Goal: Book appointment/travel/reservation

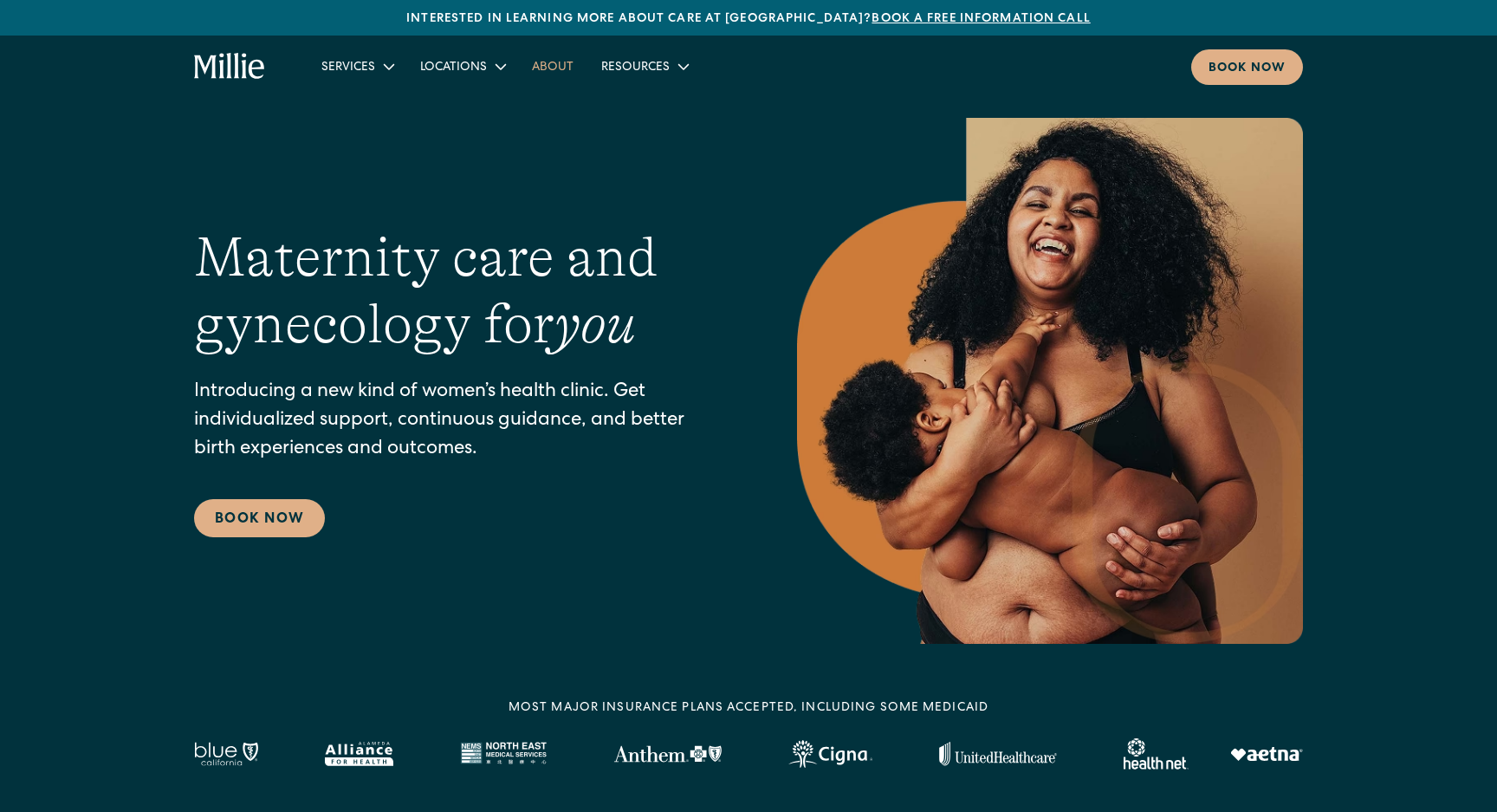
click at [552, 72] on link "About" at bounding box center [552, 66] width 69 height 29
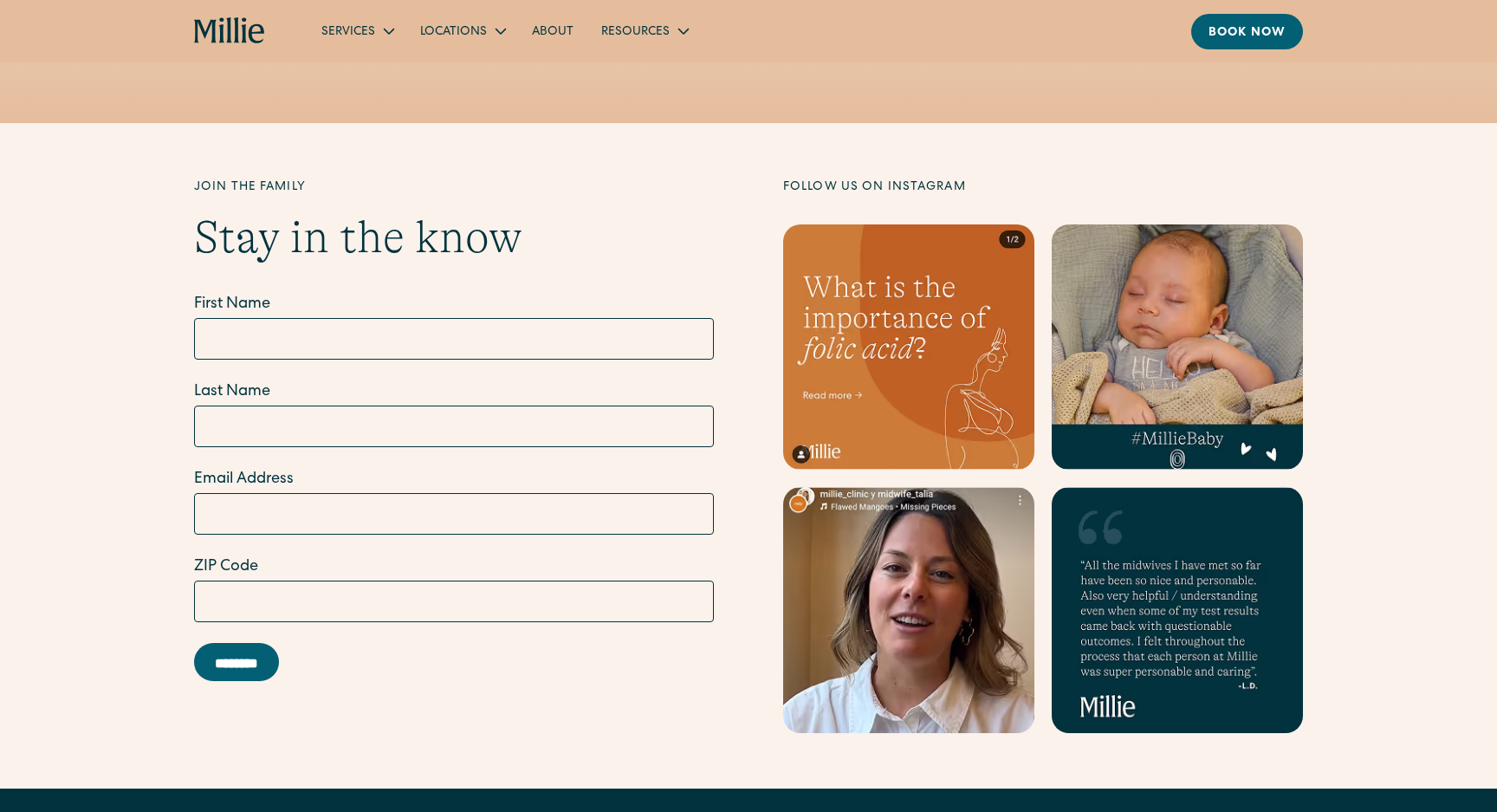
scroll to position [5452, 0]
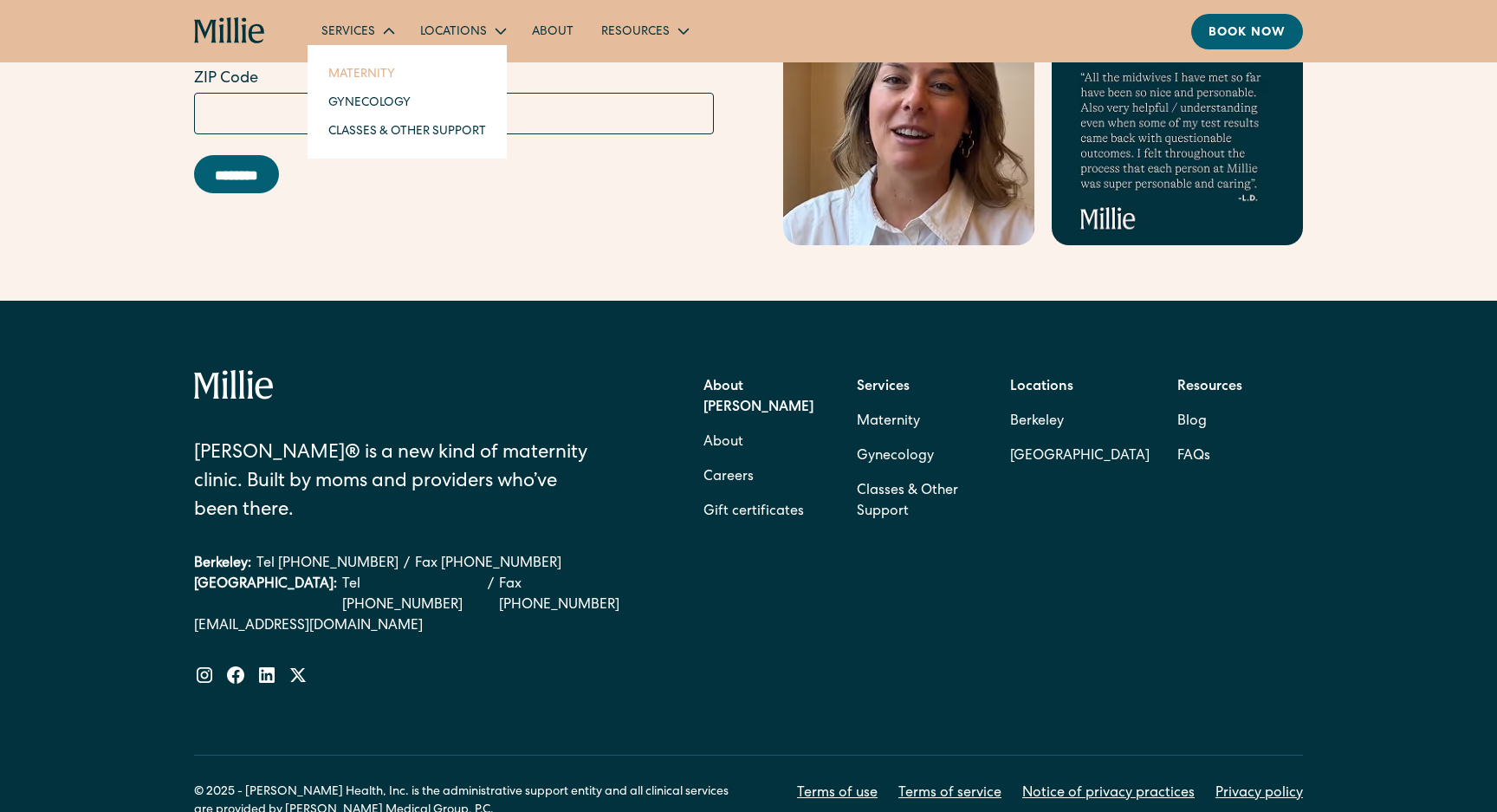
click at [368, 71] on link "Maternity" at bounding box center [407, 73] width 186 height 29
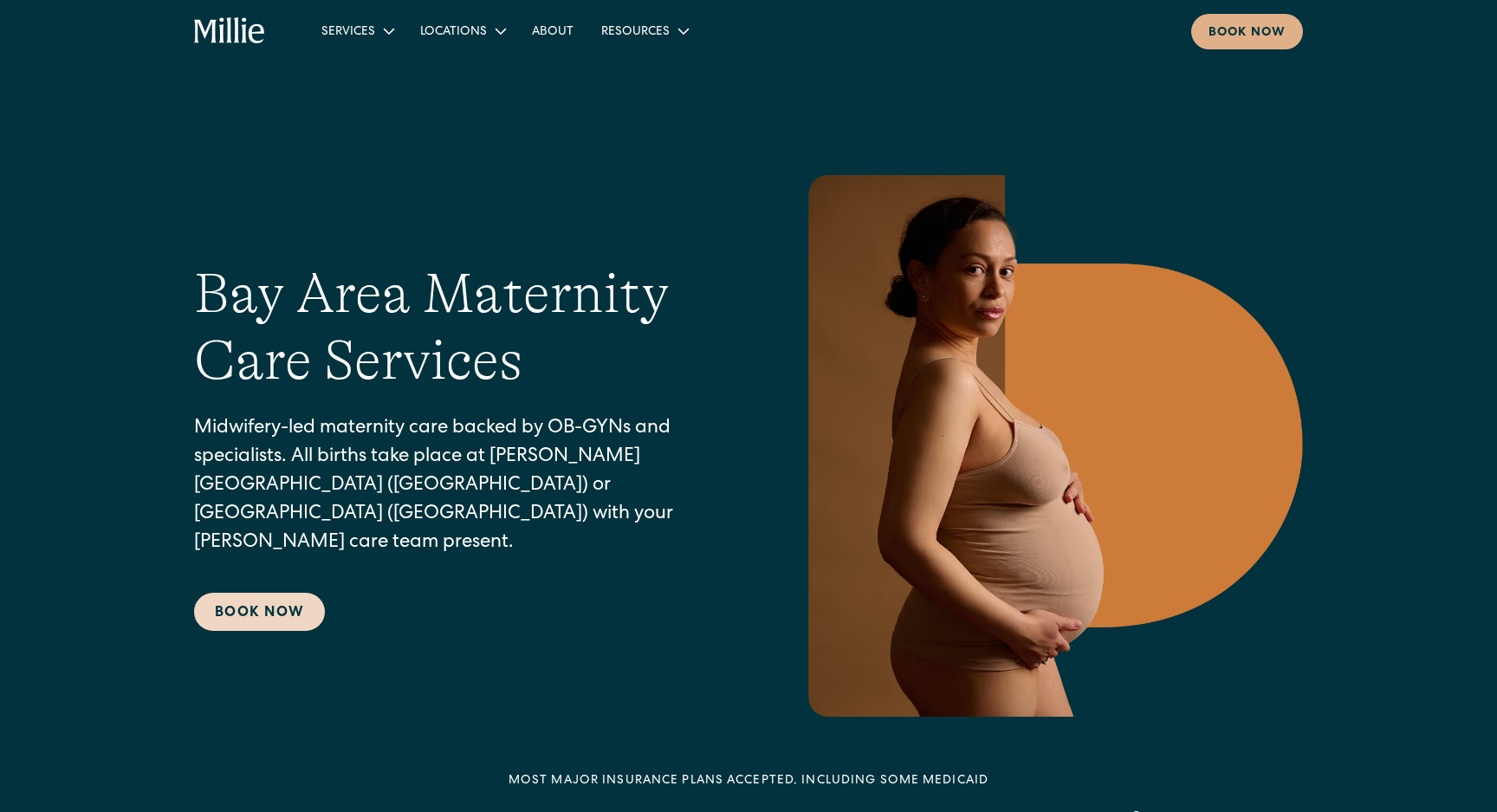
click at [287, 601] on link "Book Now" at bounding box center [259, 612] width 131 height 39
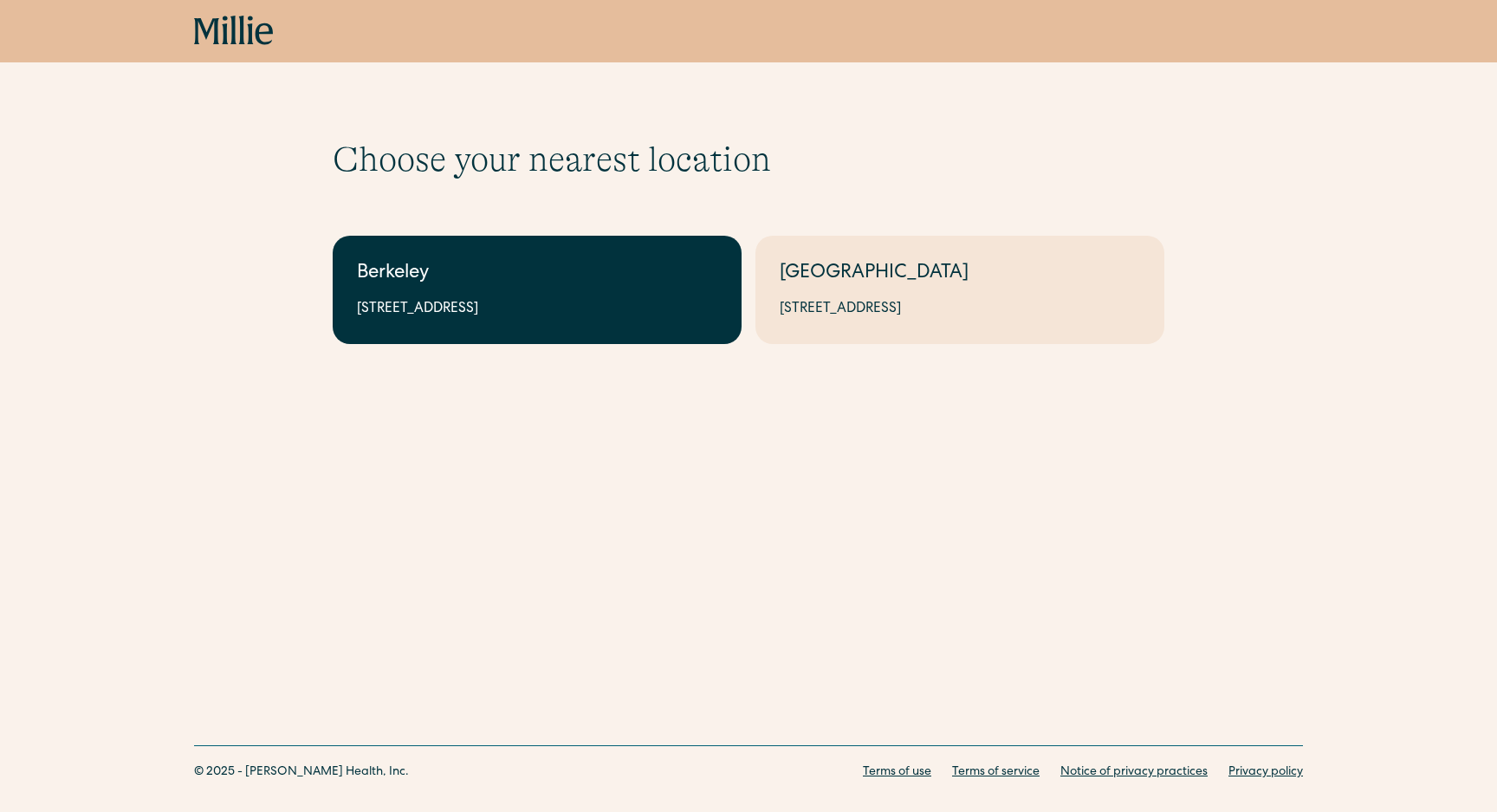
click at [607, 312] on div "2999 Regent St, Suite 524, Berkeley, CA 94705" at bounding box center [536, 309] width 360 height 21
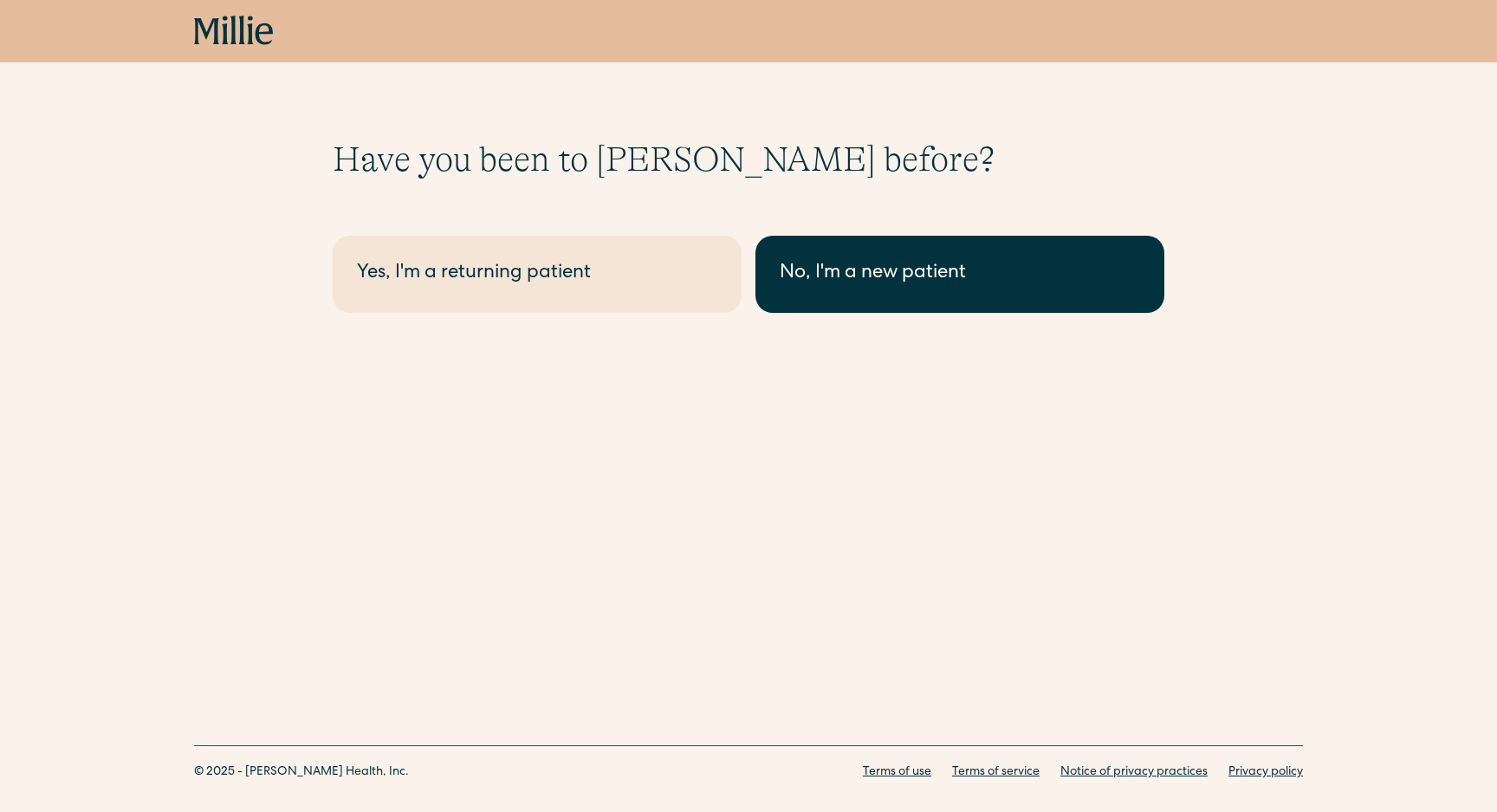
click at [793, 284] on div "No, I'm a new patient" at bounding box center [959, 274] width 360 height 29
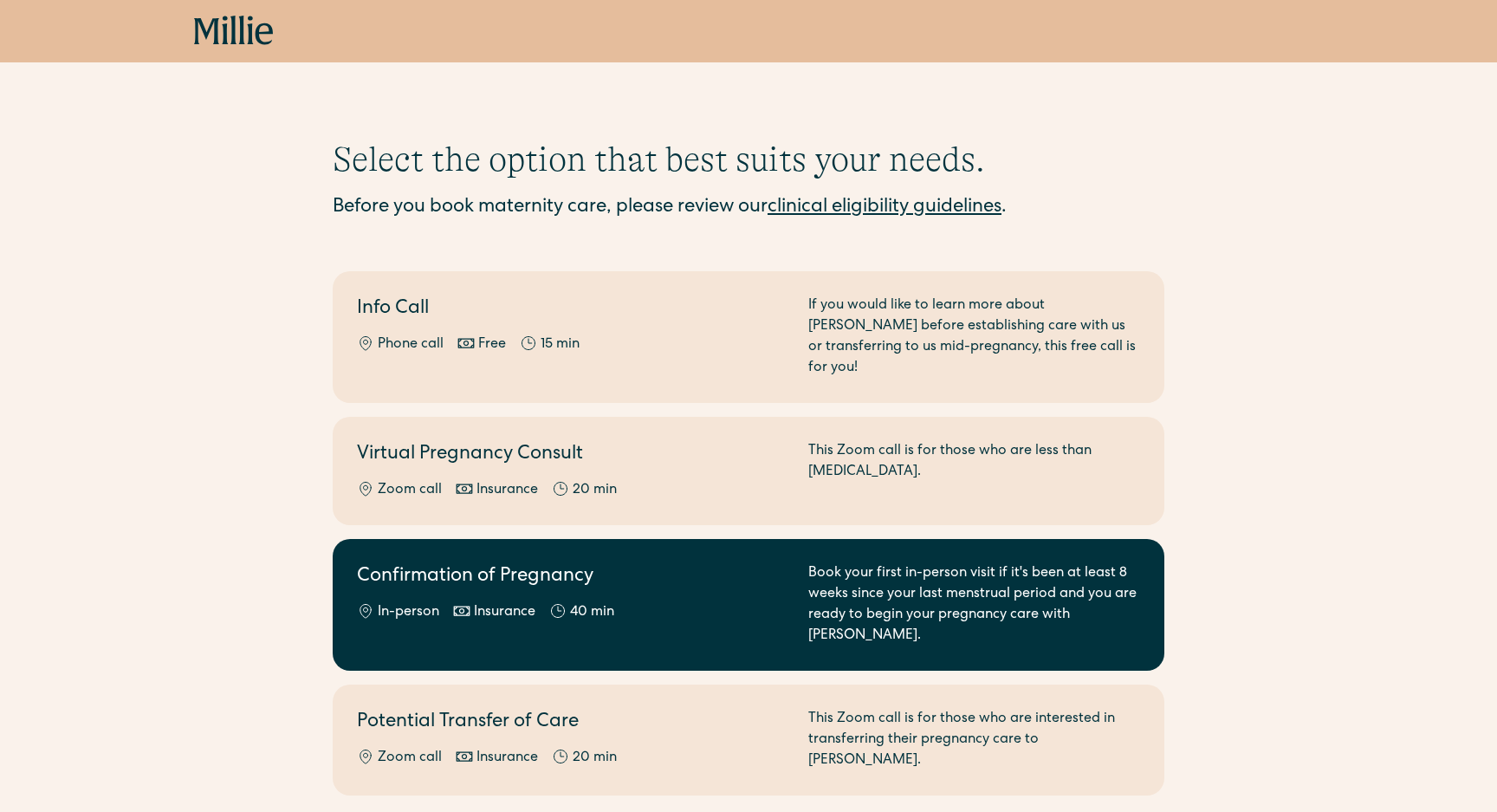
click at [744, 563] on h2 "Confirmation of Pregnancy" at bounding box center [572, 577] width 431 height 29
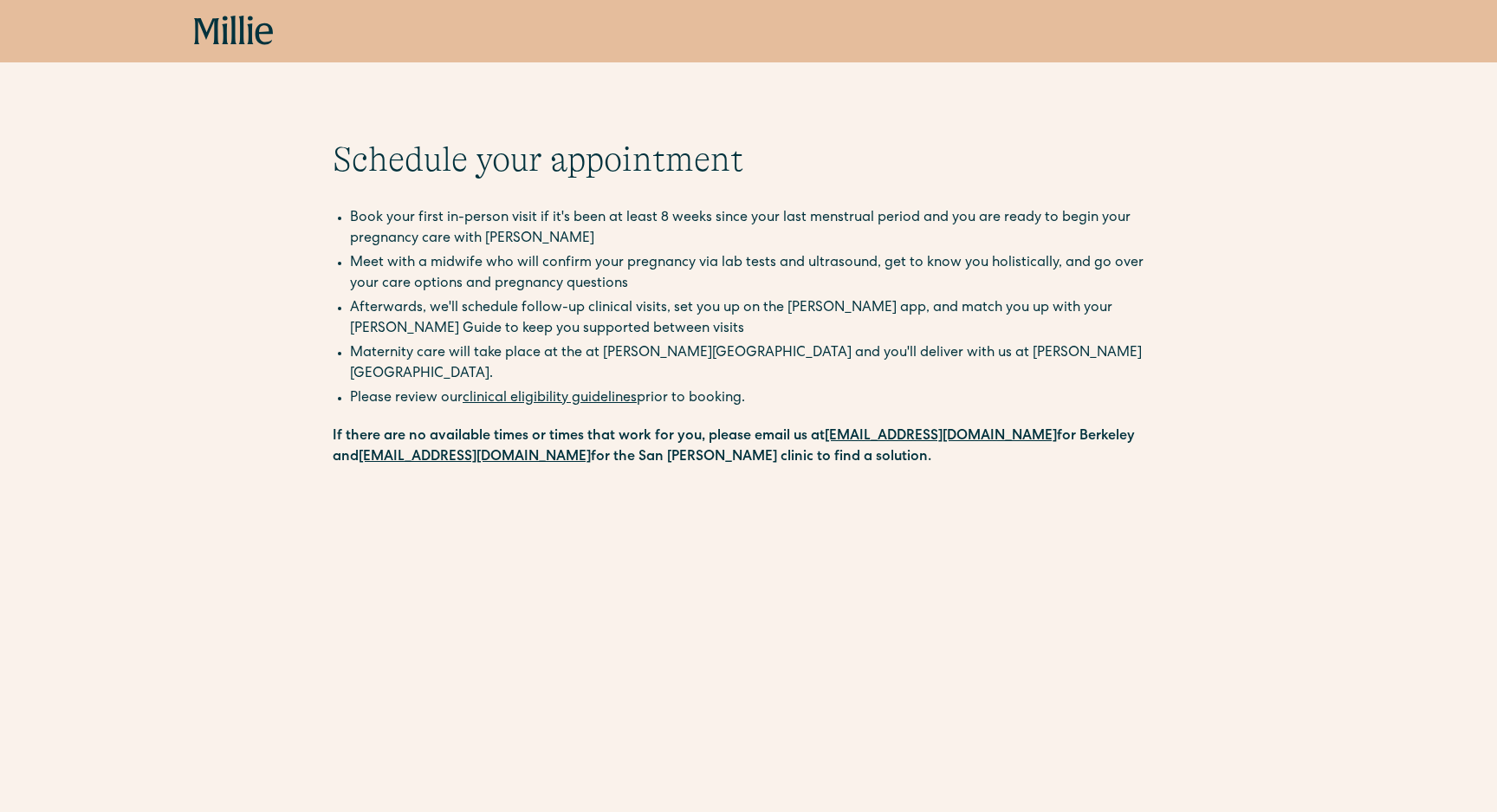
click at [239, 26] on icon at bounding box center [234, 32] width 80 height 32
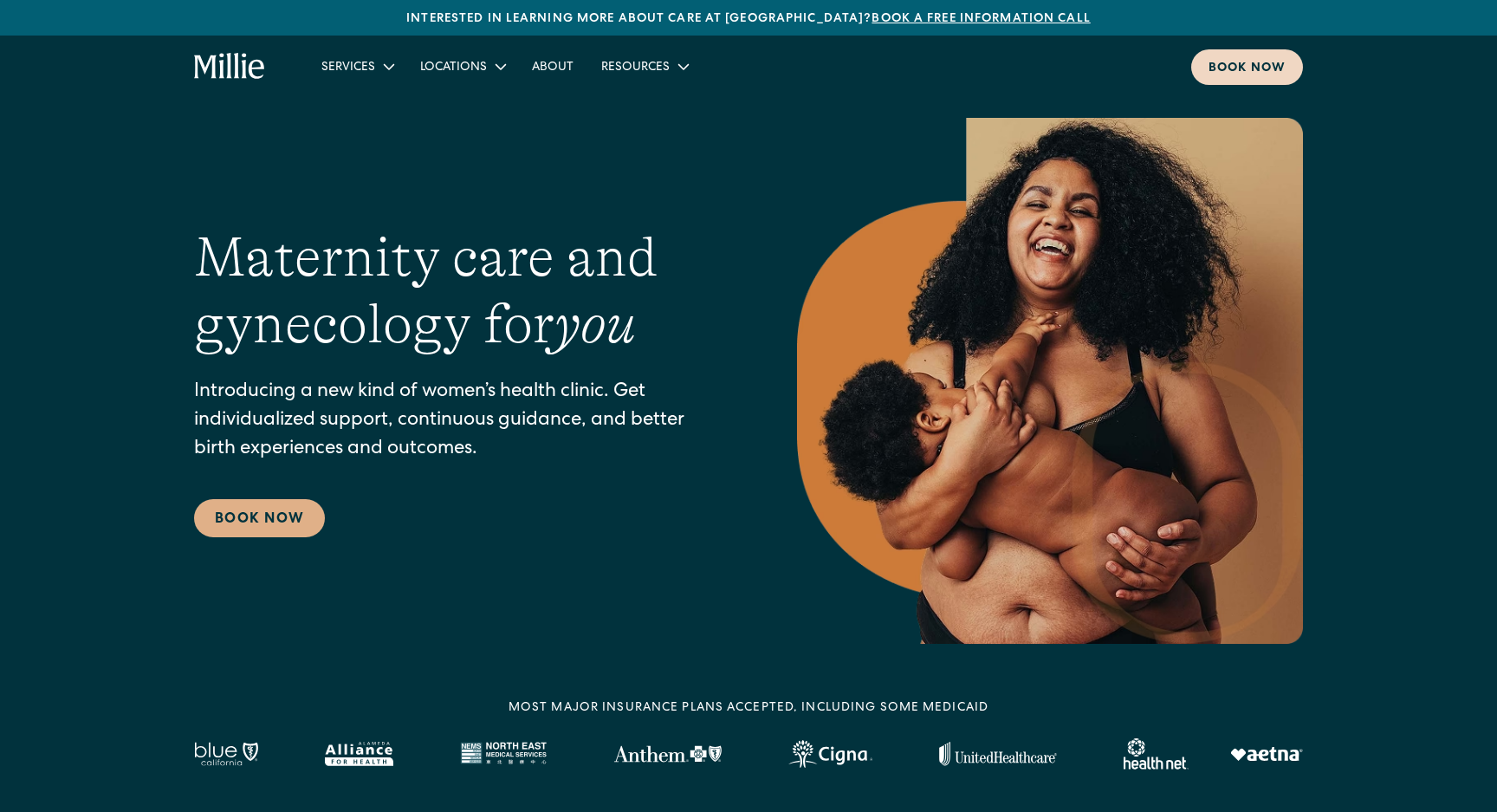
click at [1258, 66] on div "Book now" at bounding box center [1247, 68] width 77 height 18
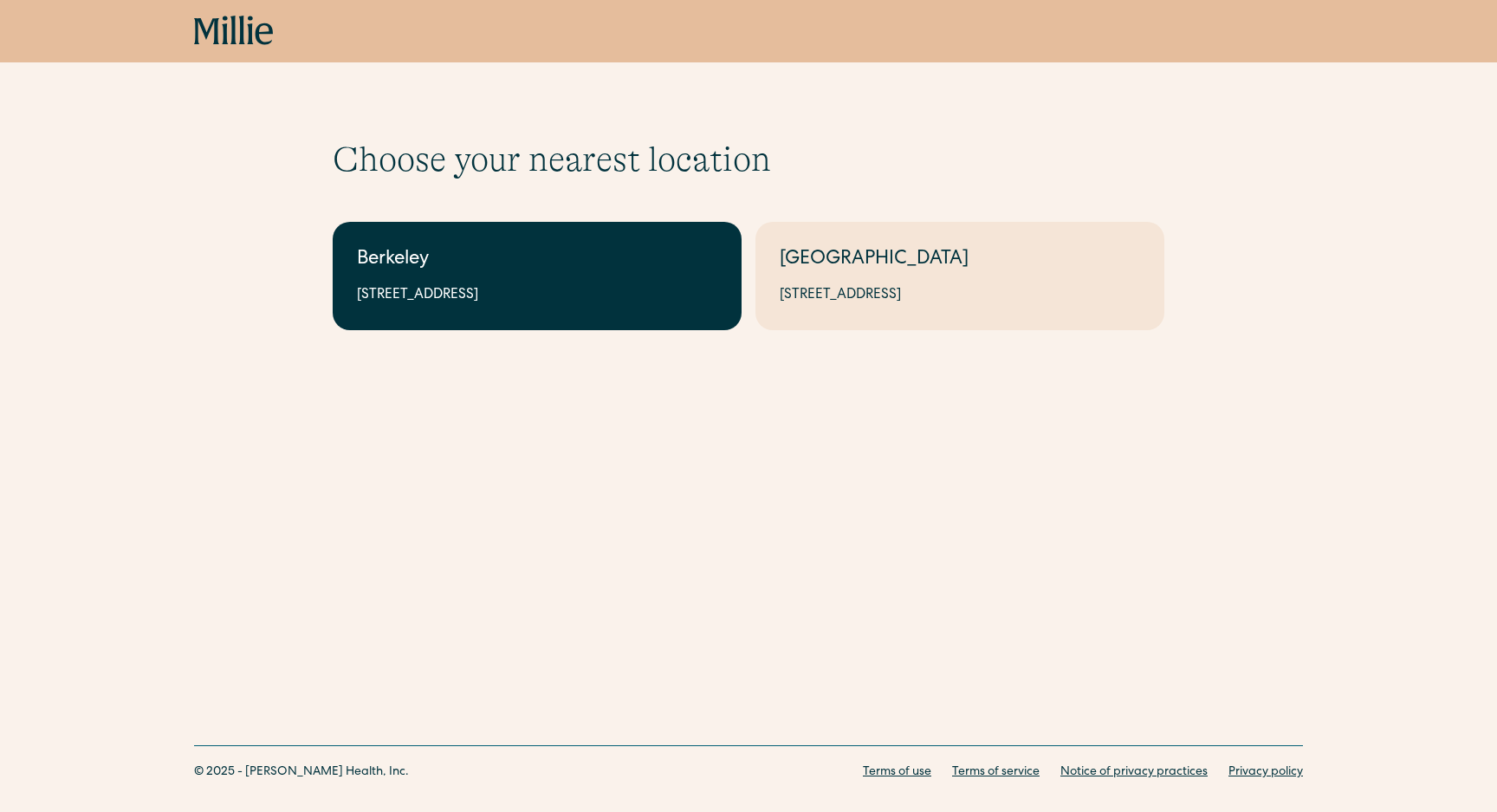
click at [626, 292] on div "[STREET_ADDRESS]" at bounding box center [536, 295] width 360 height 21
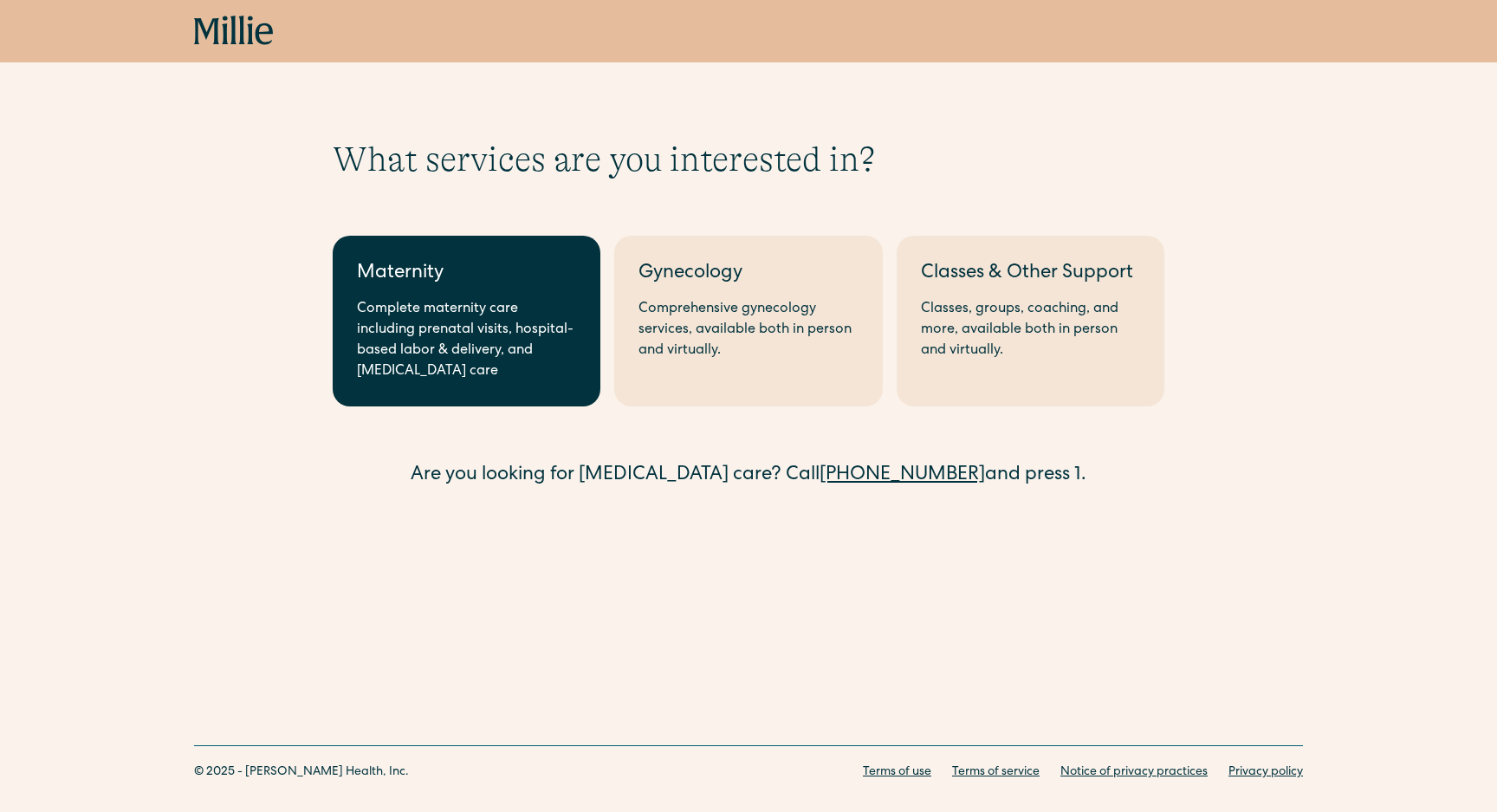
click at [488, 337] on div "Complete maternity care including prenatal visits, hospital-based labor & deliv…" at bounding box center [466, 340] width 219 height 83
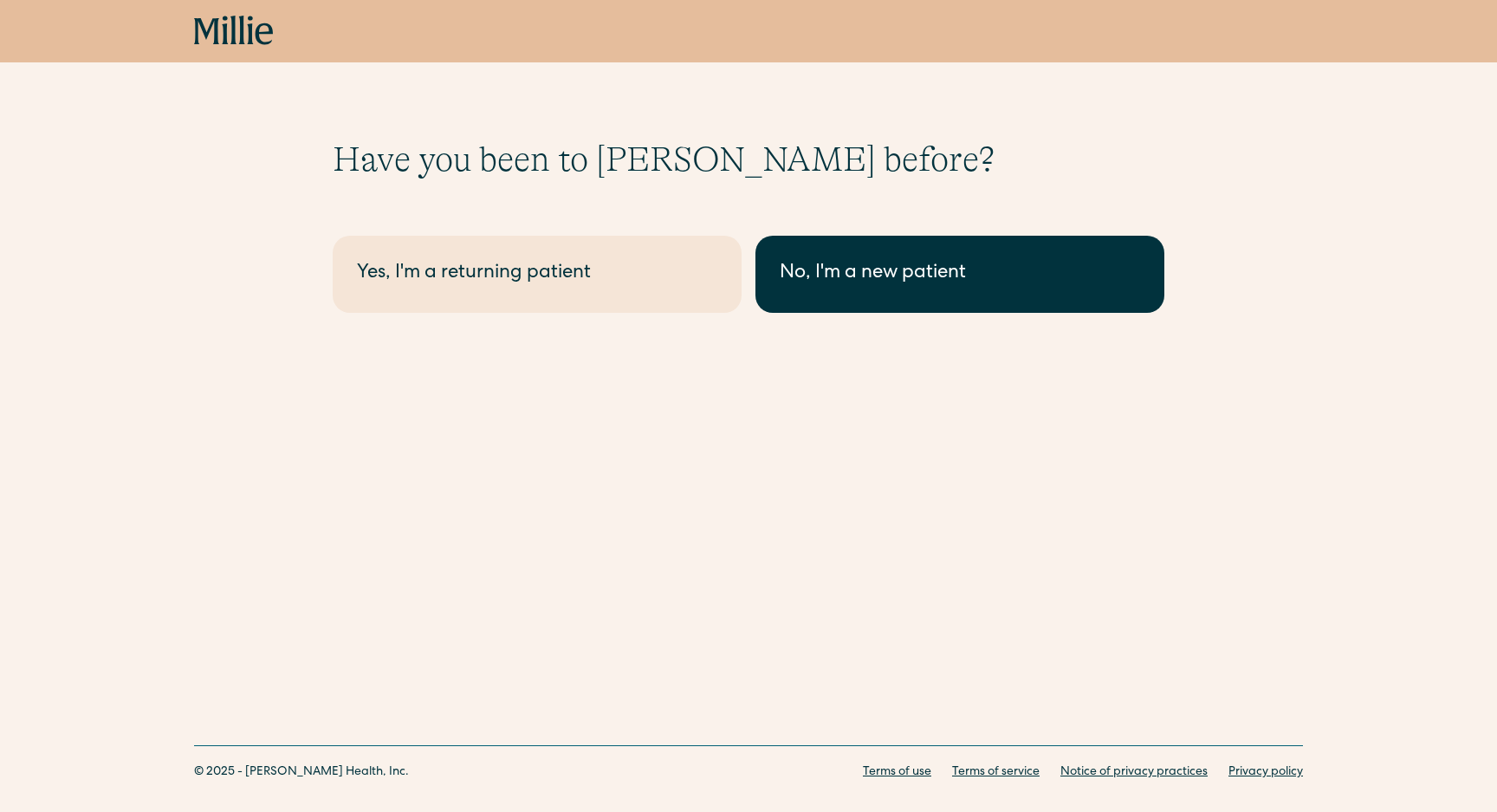
click at [849, 280] on div "No, I'm a new patient" at bounding box center [959, 274] width 360 height 29
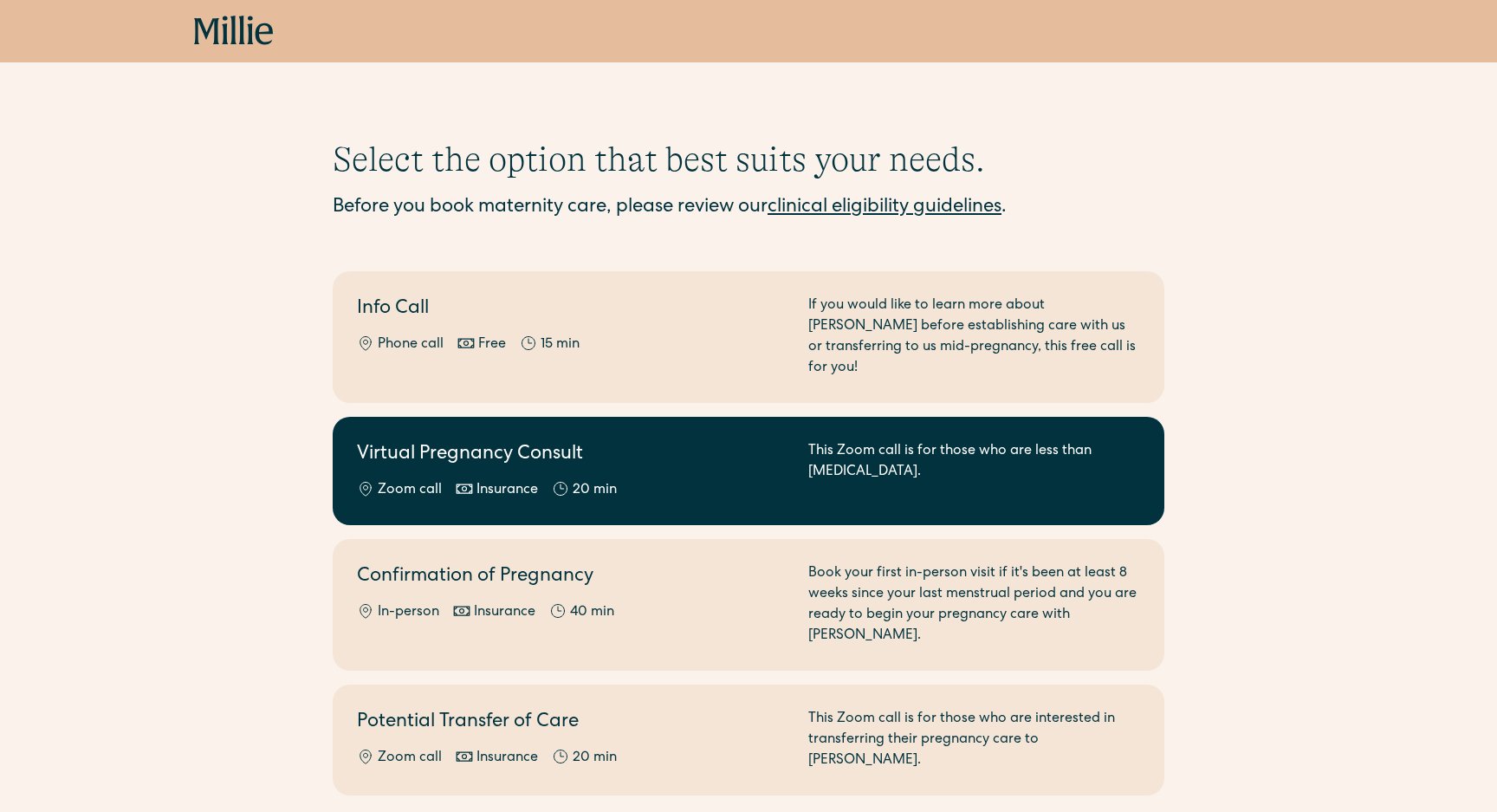
click at [639, 485] on link "Virtual Pregnancy Consult Zoom call Insurance 20 min This Zoom call is for thos…" at bounding box center [748, 471] width 831 height 109
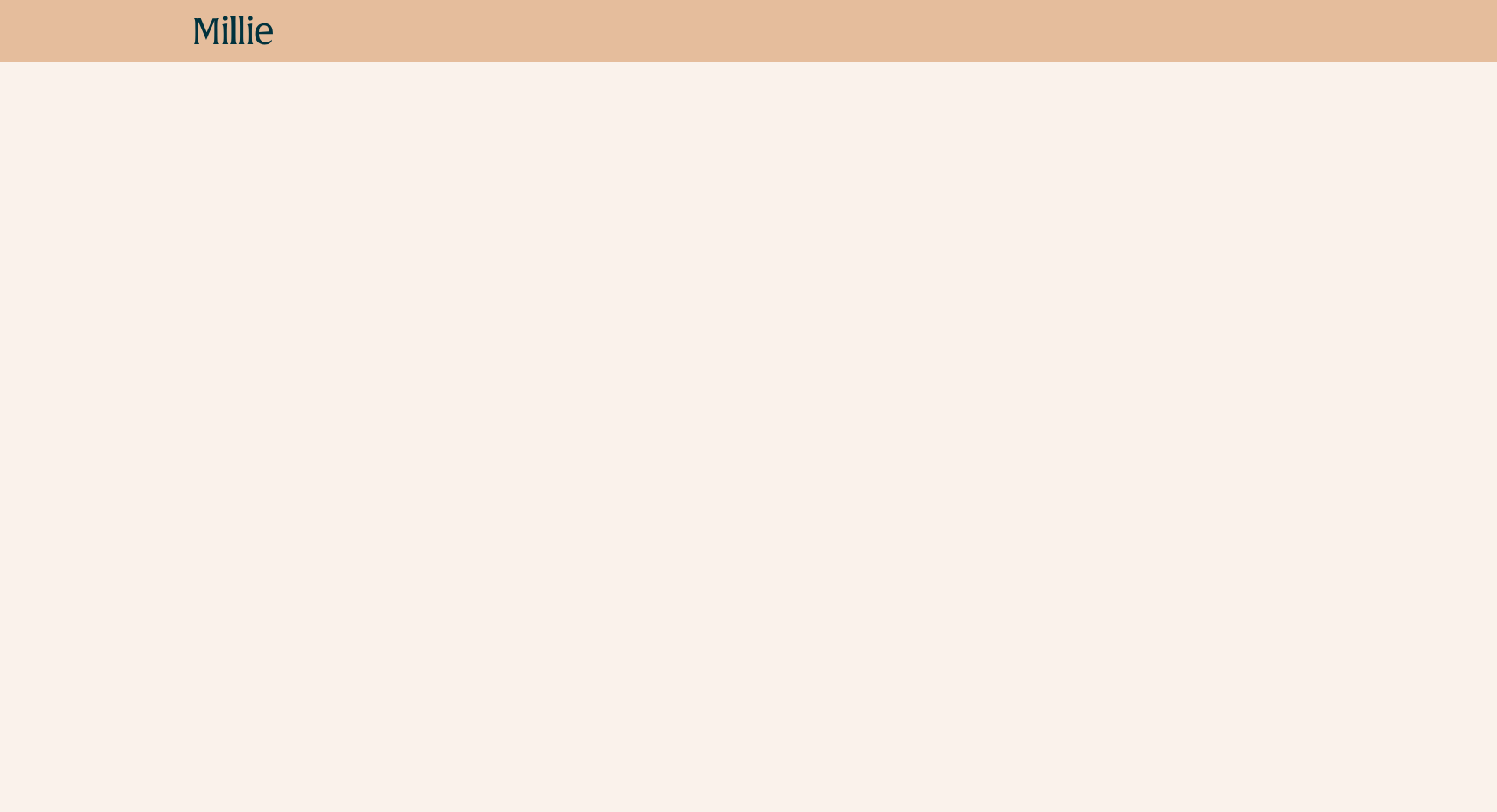
scroll to position [492, 0]
